Goal: Check status: Check status

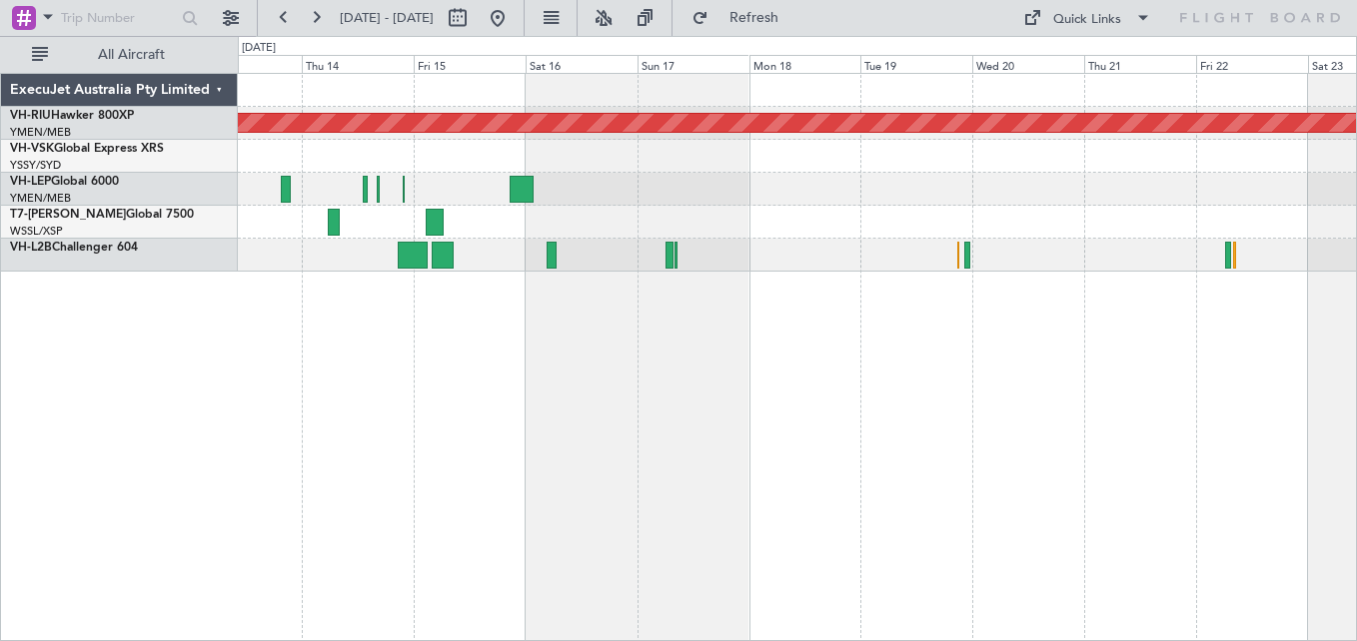
click at [571, 156] on div "Unplanned Maint Sydney ([PERSON_NAME] Intl)" at bounding box center [797, 156] width 1118 height 33
click at [318, 15] on button at bounding box center [316, 18] width 32 height 32
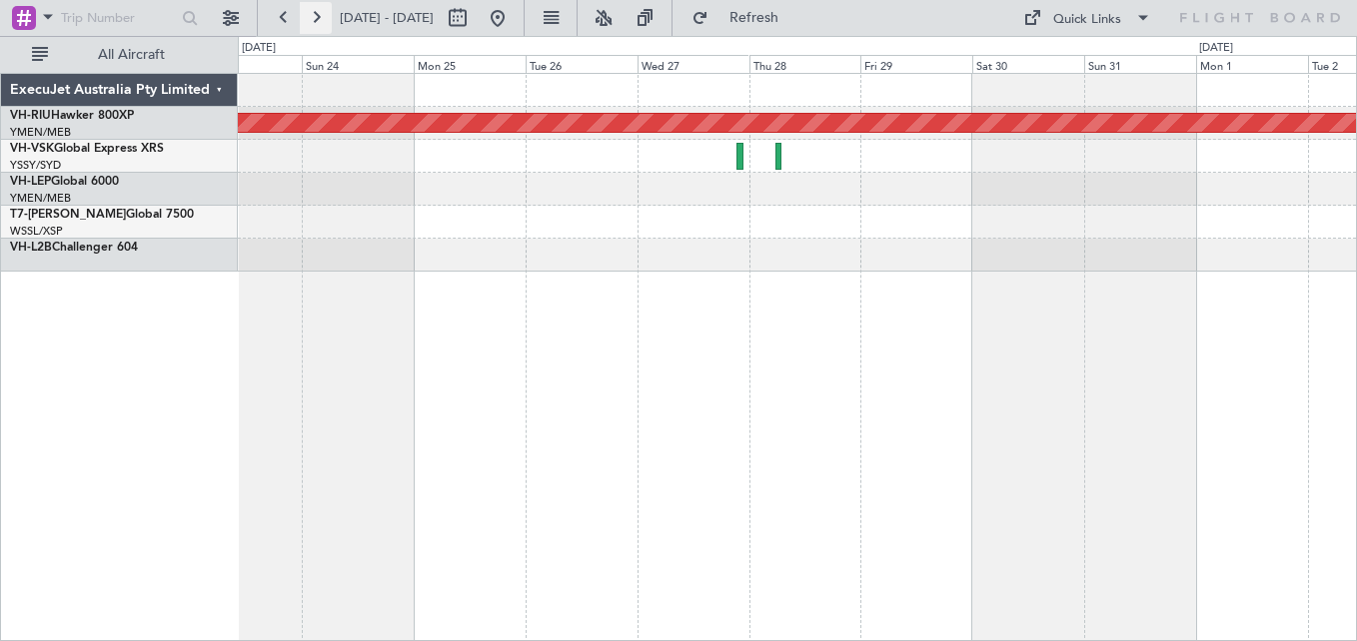
click at [318, 15] on button at bounding box center [316, 18] width 32 height 32
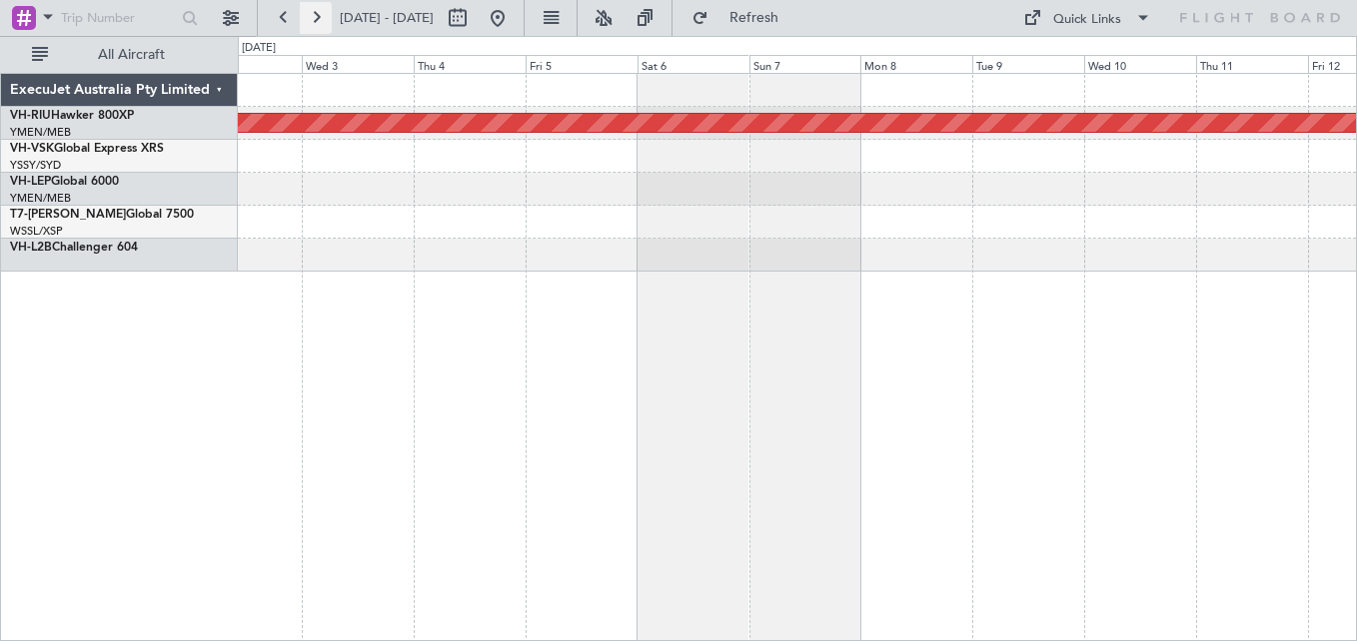
click at [318, 15] on button at bounding box center [316, 18] width 32 height 32
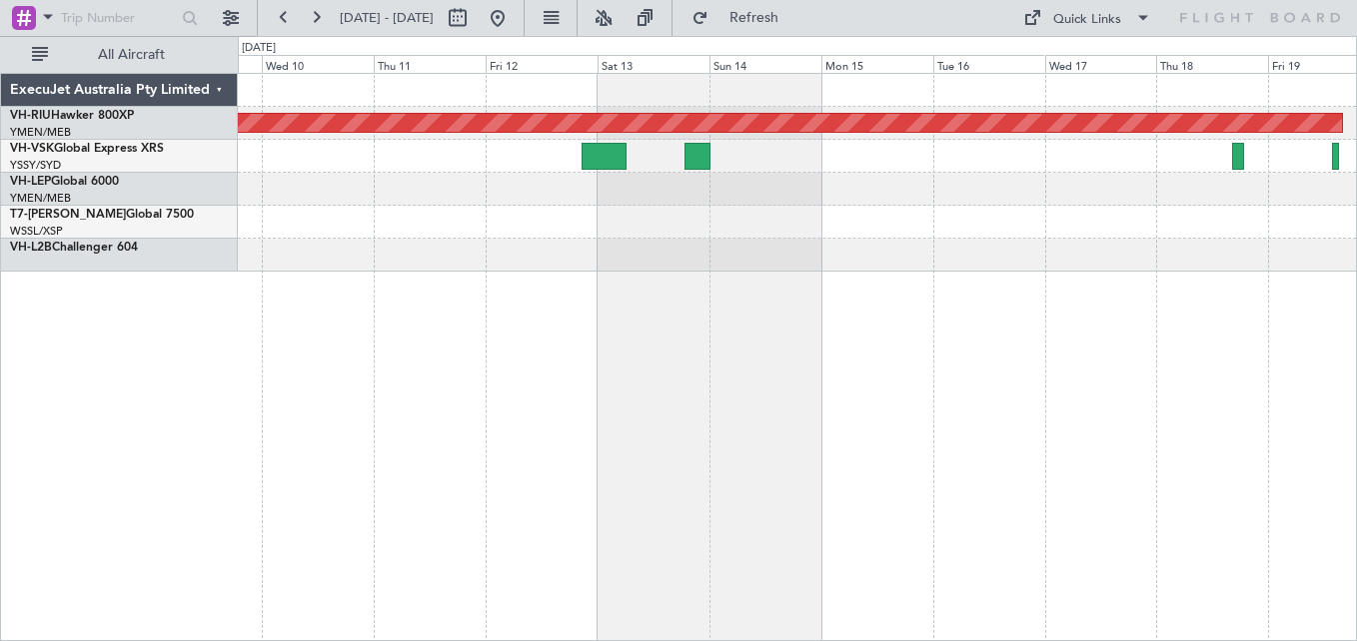
click at [779, 171] on div at bounding box center [797, 156] width 1118 height 33
click at [283, 21] on button at bounding box center [284, 18] width 32 height 32
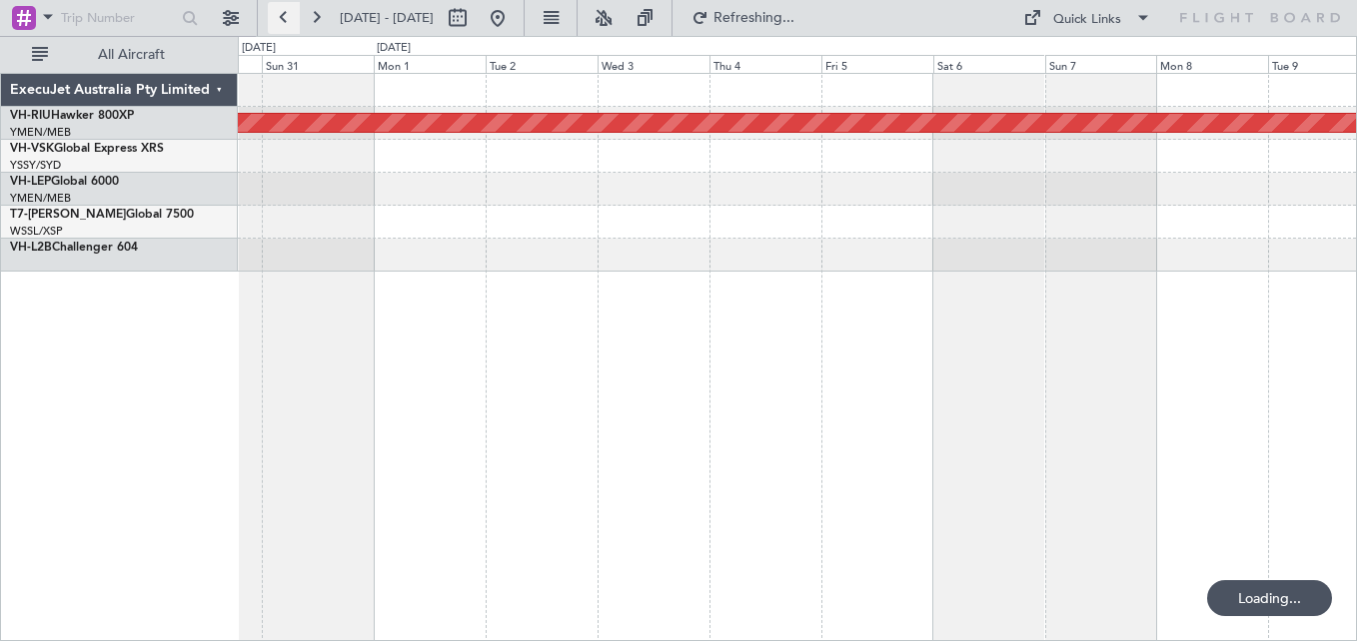
click at [283, 21] on button at bounding box center [284, 18] width 32 height 32
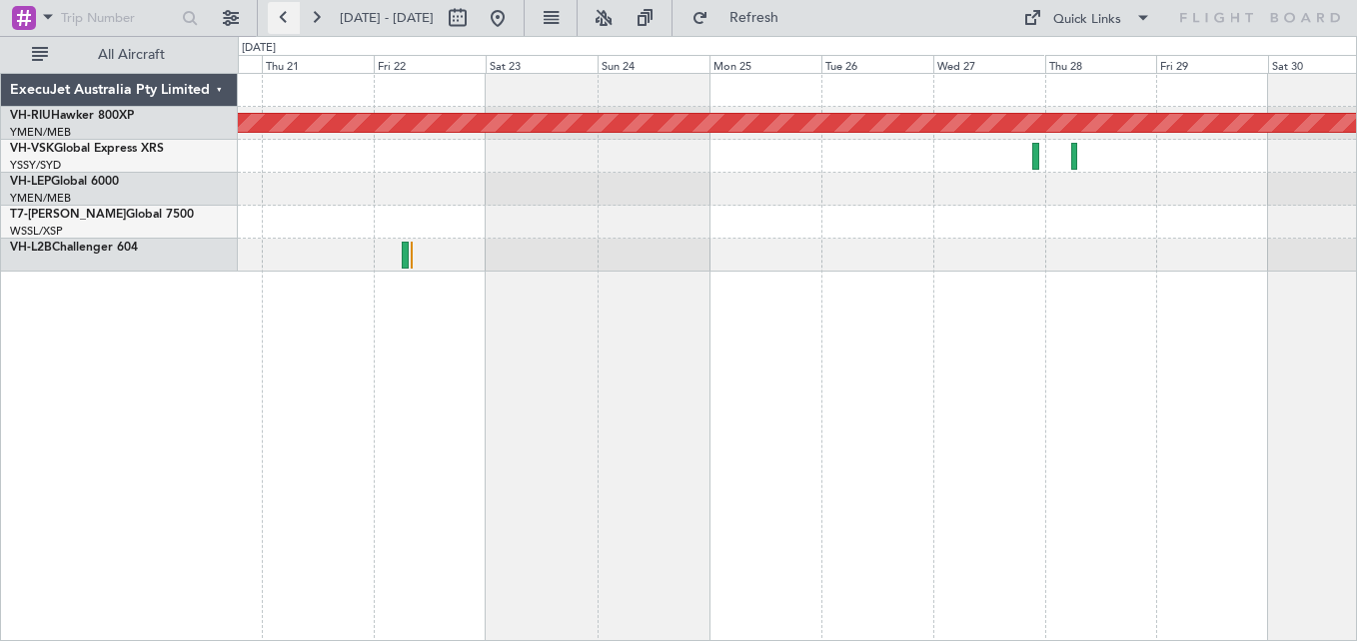
click at [283, 21] on button at bounding box center [284, 18] width 32 height 32
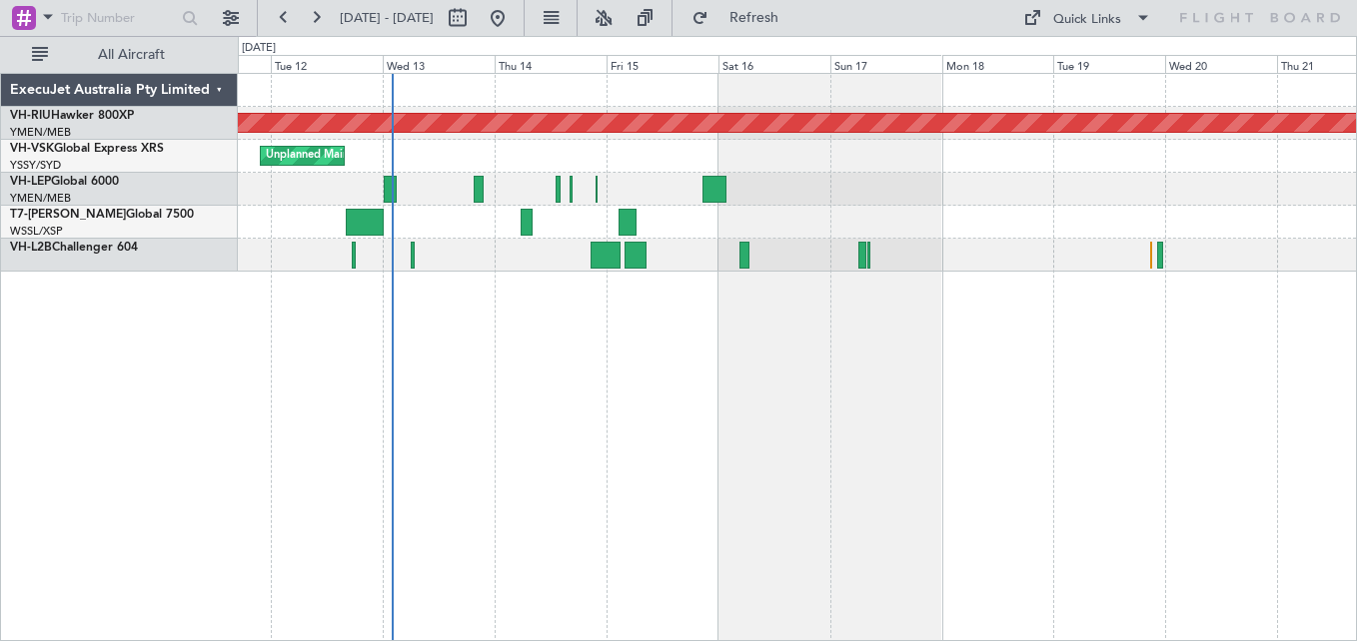
click at [787, 168] on div "Unplanned Maint Sydney ([PERSON_NAME] Intl)" at bounding box center [797, 156] width 1118 height 33
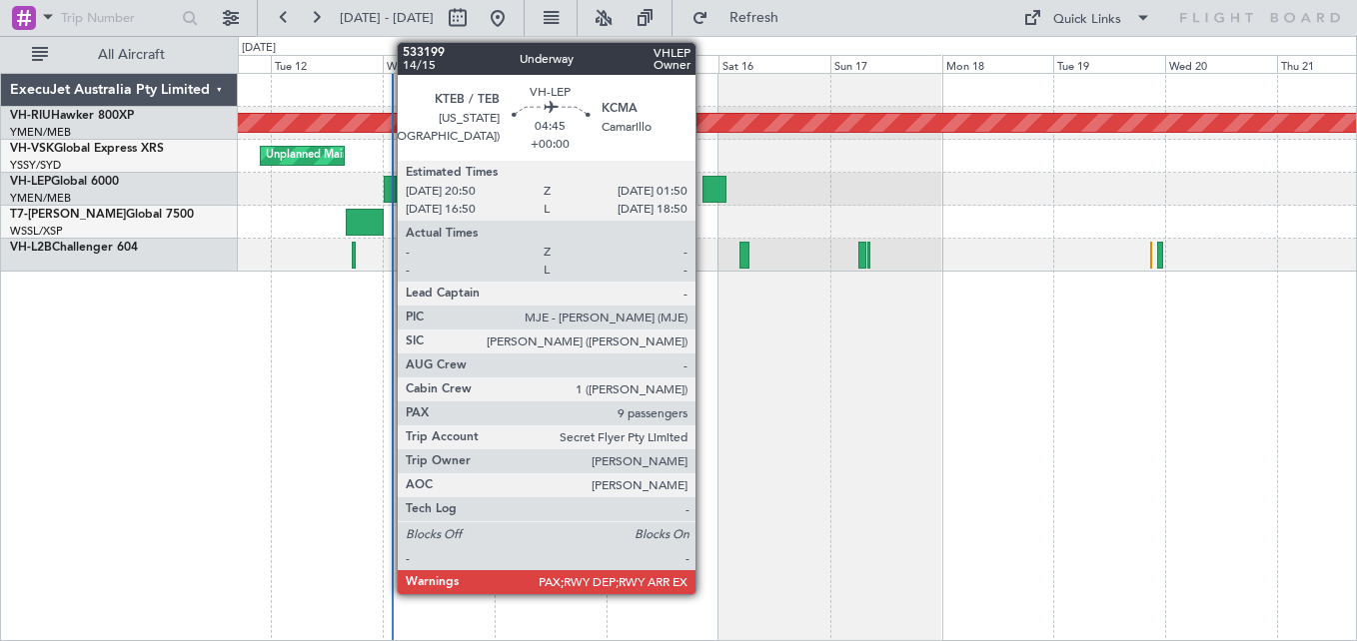
click at [704, 187] on div at bounding box center [714, 189] width 24 height 27
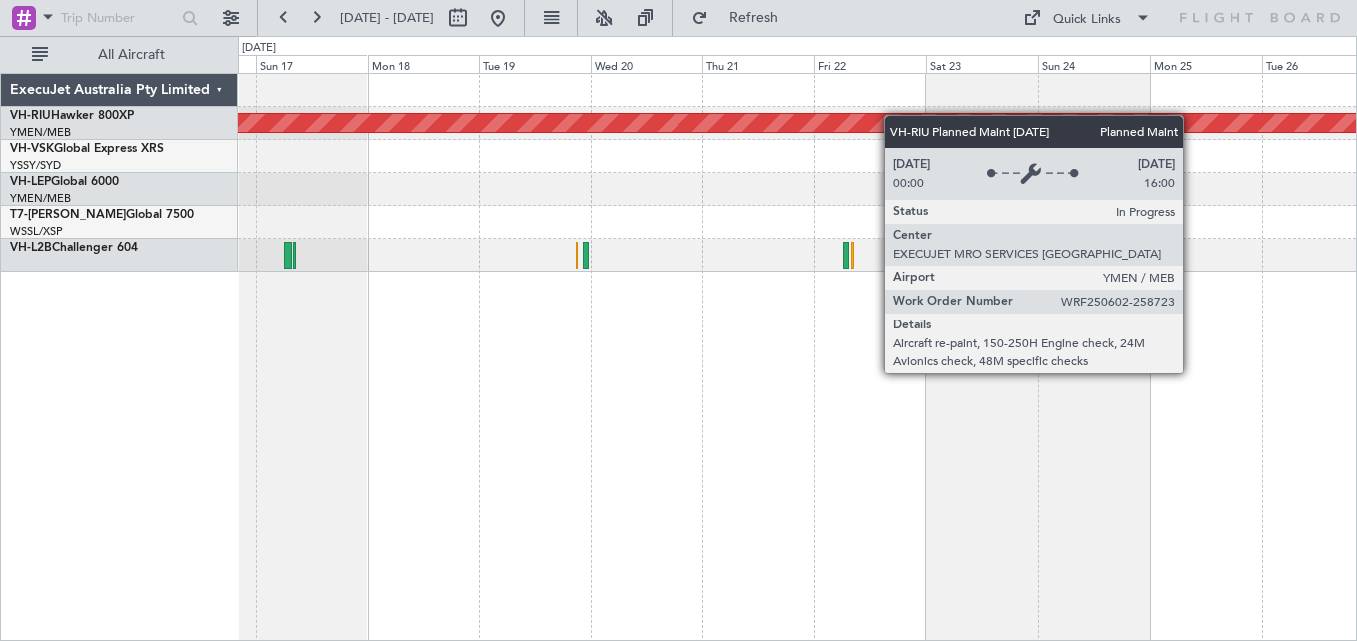
click at [561, 124] on div "Planned Maint [GEOGRAPHIC_DATA] ([GEOGRAPHIC_DATA])" at bounding box center [797, 123] width 1118 height 33
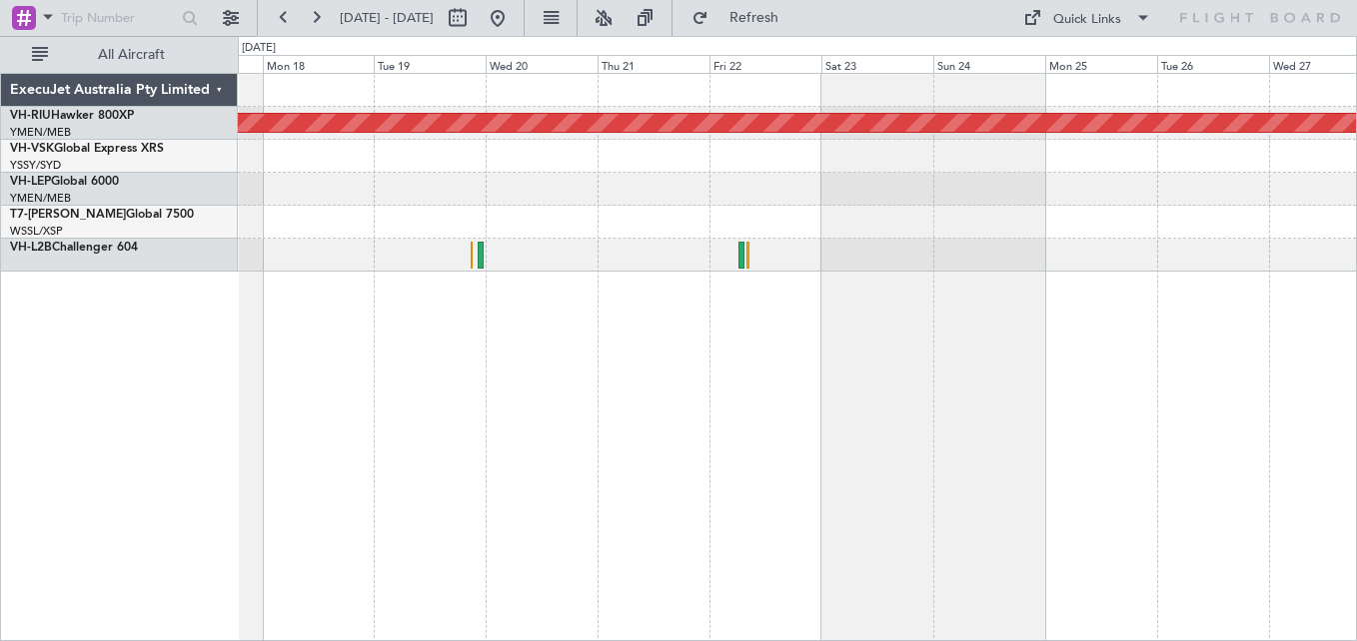
click at [704, 133] on div "Planned Maint [GEOGRAPHIC_DATA] ([GEOGRAPHIC_DATA])" at bounding box center [797, 123] width 1118 height 33
